Goal: Information Seeking & Learning: Learn about a topic

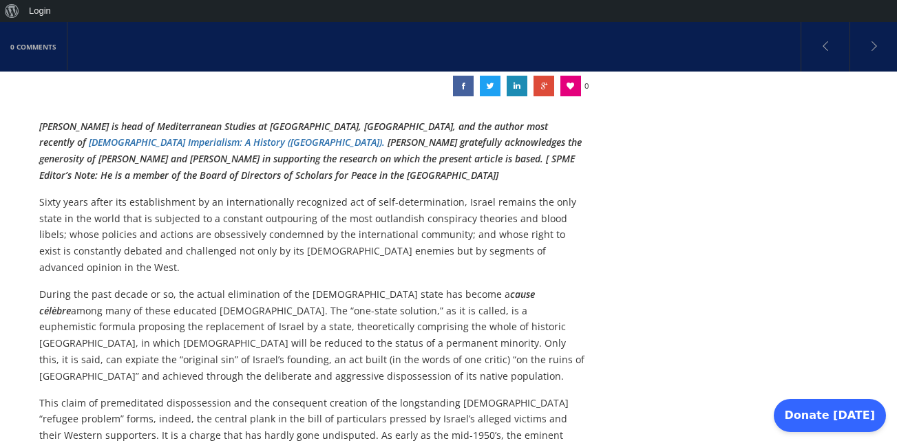
scroll to position [289, 0]
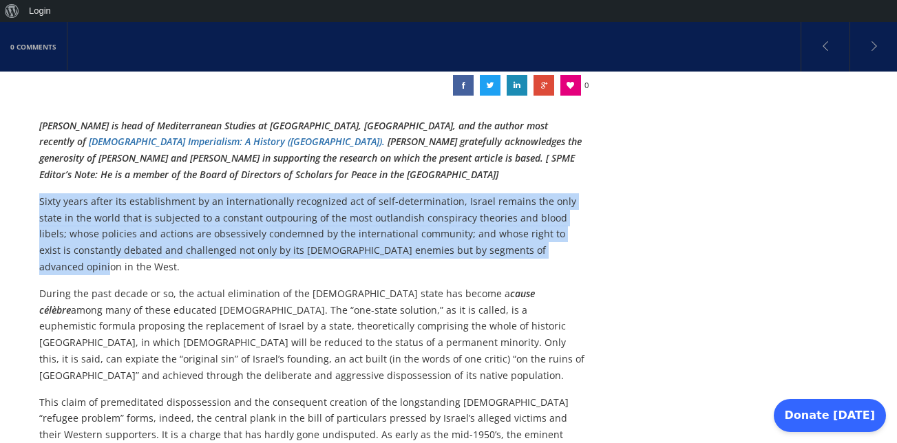
drag, startPoint x: 39, startPoint y: 160, endPoint x: 550, endPoint y: 215, distance: 514.2
click at [550, 215] on p "Sixty years after its establishment by an internationally recognized act of sel…" at bounding box center [312, 234] width 546 height 82
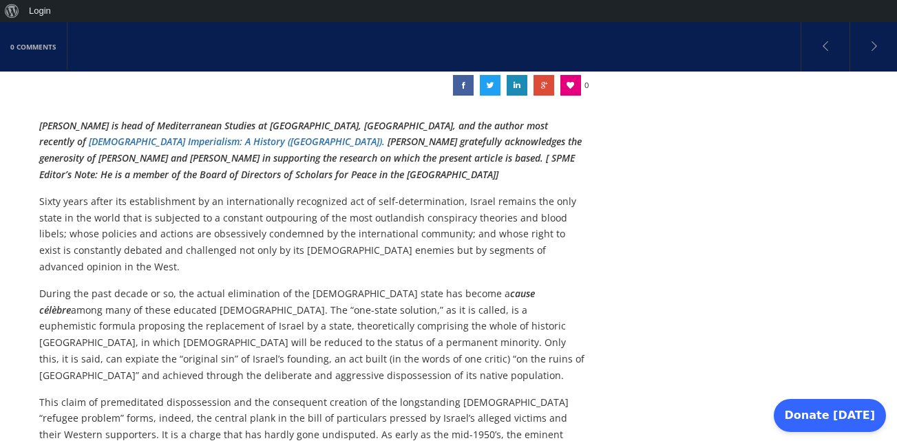
drag, startPoint x: 550, startPoint y: 215, endPoint x: 550, endPoint y: 279, distance: 64.7
drag, startPoint x: 550, startPoint y: 279, endPoint x: 510, endPoint y: 226, distance: 66.9
click at [510, 226] on div "Efraim Karsh is head of Mediterranean Studies at King’s College, University of …" at bounding box center [312, 360] width 546 height 484
click at [511, 222] on p "Sixty years after its establishment by an internationally recognized act of sel…" at bounding box center [312, 234] width 546 height 82
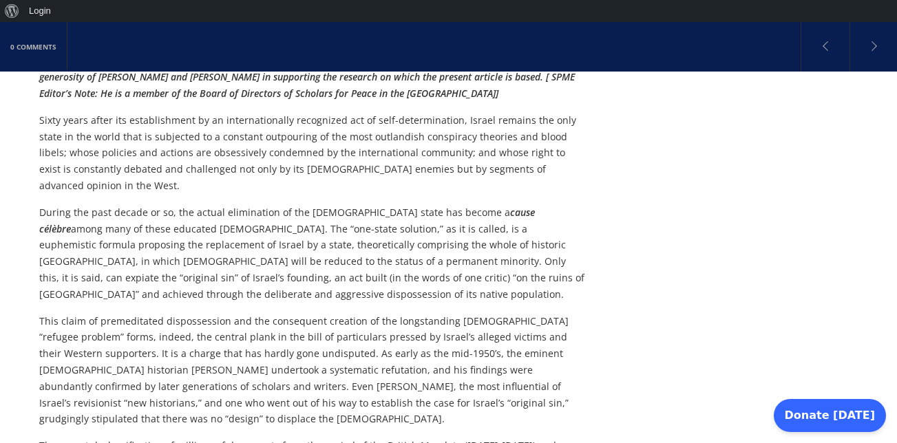
scroll to position [370, 0]
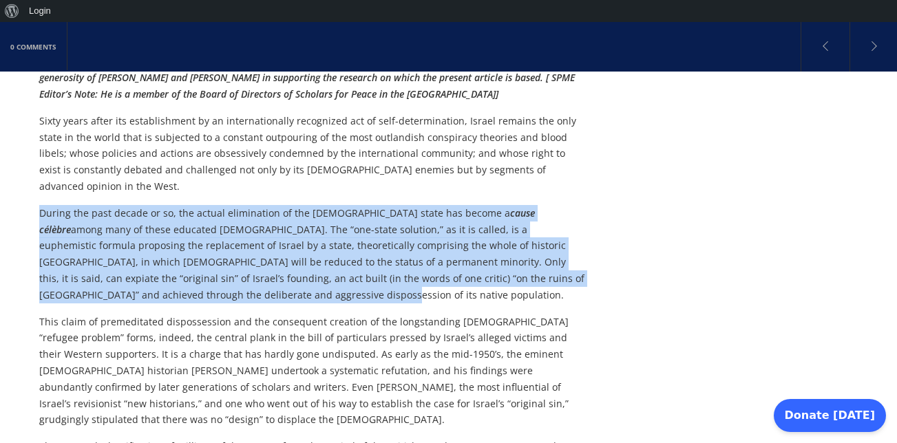
drag, startPoint x: 34, startPoint y: 163, endPoint x: 294, endPoint y: 238, distance: 270.8
copy p "During the past decade or so, the actual elimination of the Jewish state has be…"
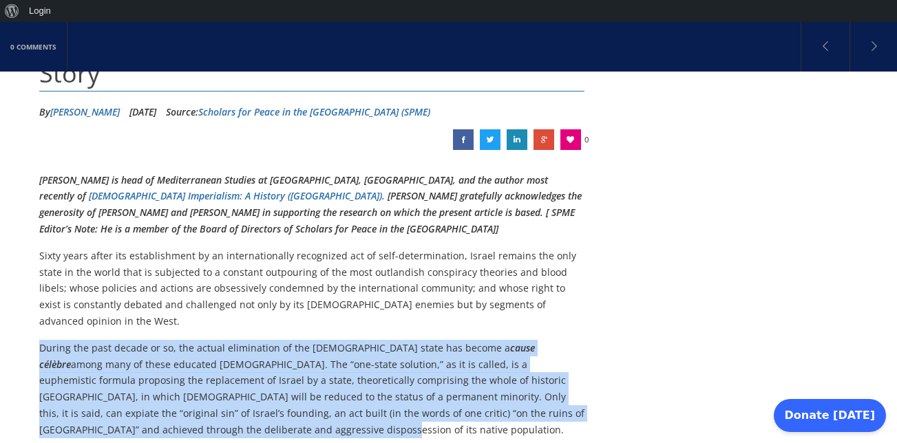
scroll to position [233, 0]
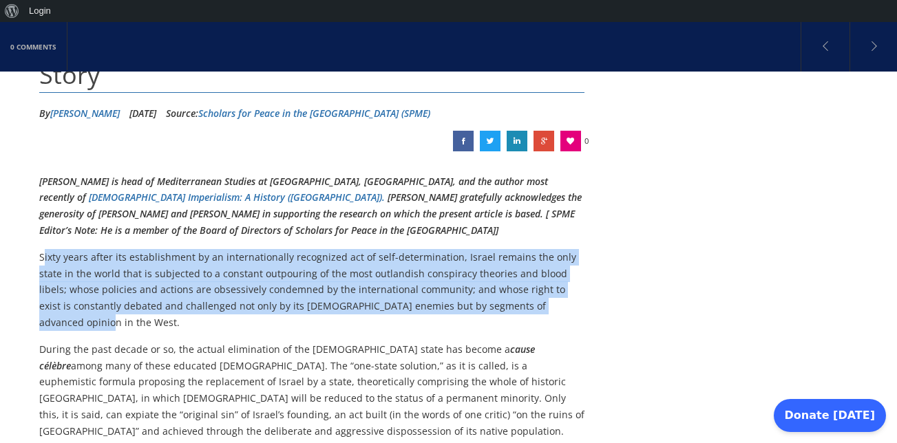
drag, startPoint x: 43, startPoint y: 223, endPoint x: 615, endPoint y: 276, distance: 575.1
copy p "ixty years after its establishment by an internationally recognized act of self…"
